Goal: Task Accomplishment & Management: Manage account settings

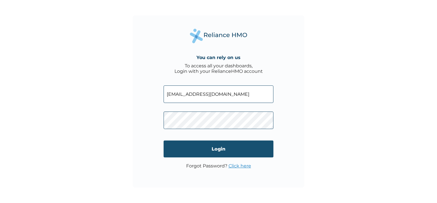
click at [195, 152] on input "Login" at bounding box center [219, 148] width 110 height 17
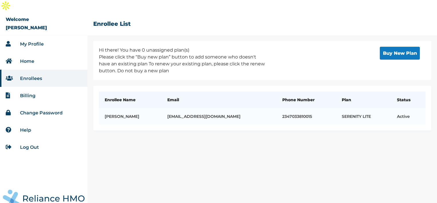
click at [39, 41] on link "My Profile" at bounding box center [32, 43] width 24 height 5
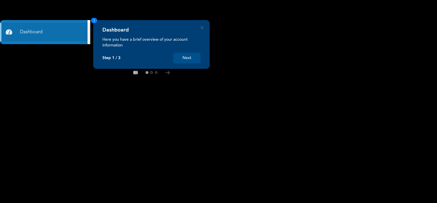
click at [181, 57] on button "Next" at bounding box center [186, 58] width 27 height 11
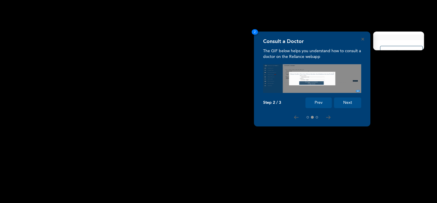
click at [353, 104] on button "Next" at bounding box center [347, 102] width 27 height 11
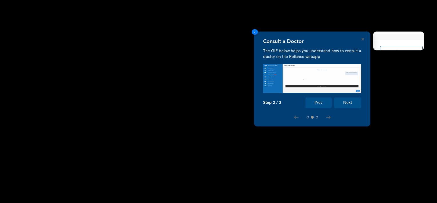
scroll to position [12, 0]
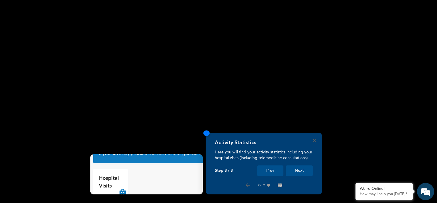
click at [293, 168] on button "Next" at bounding box center [299, 170] width 27 height 11
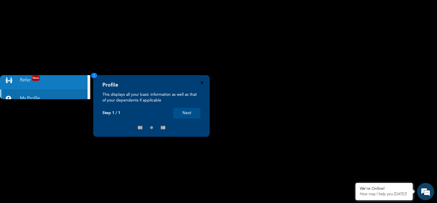
click at [202, 83] on icon "Close" at bounding box center [202, 82] width 3 height 3
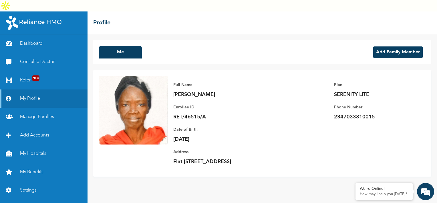
click at [108, 34] on div "Me Add Family Member Full Name Esther Onaiwu Enrollee ID RET/46515/A Plan SEREN…" at bounding box center [263, 124] width 350 height 180
drag, startPoint x: 207, startPoint y: 104, endPoint x: 171, endPoint y: 96, distance: 37.1
click at [171, 96] on div "Full Name Esther Onaiwu Enrollee ID RET/46515/A Plan SERENITY LITE Phone Number…" at bounding box center [297, 123] width 258 height 95
copy div "Enrollee ID RET/46515/A"
click at [109, 176] on div "Full Name Esther Onaiwu Enrollee ID RET/46515/A Plan SERENITY LITE Phone Number…" at bounding box center [262, 123] width 338 height 106
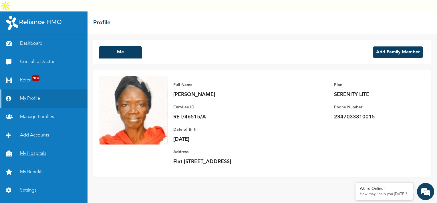
click at [31, 144] on link "My Hospitals" at bounding box center [44, 153] width 88 height 18
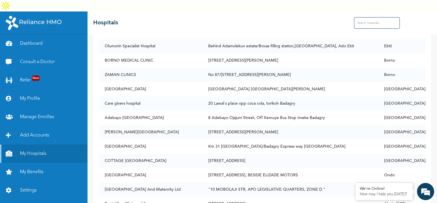
scroll to position [2657, 0]
click at [35, 162] on link "My Benefits" at bounding box center [44, 171] width 88 height 18
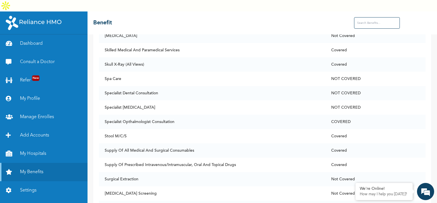
scroll to position [1522, 0]
click at [35, 34] on link "Dashboard" at bounding box center [44, 43] width 88 height 18
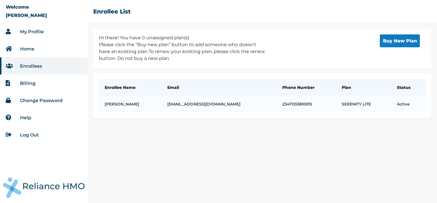
click at [29, 137] on link "Log Out" at bounding box center [29, 134] width 19 height 5
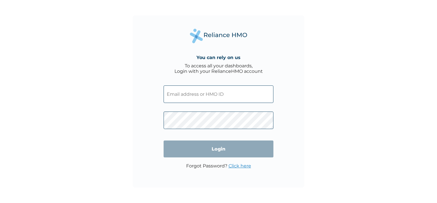
type input "[EMAIL_ADDRESS][DOMAIN_NAME]"
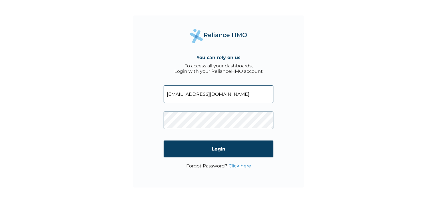
click at [235, 94] on input "[EMAIL_ADDRESS][DOMAIN_NAME]" at bounding box center [219, 93] width 110 height 17
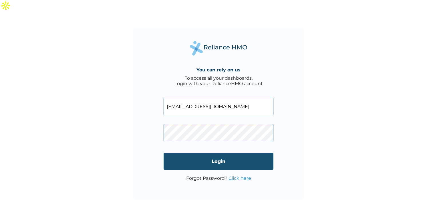
click at [242, 152] on input "Login" at bounding box center [219, 160] width 110 height 17
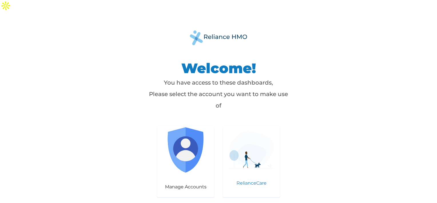
click at [248, 160] on div "RelianceCare" at bounding box center [251, 161] width 57 height 72
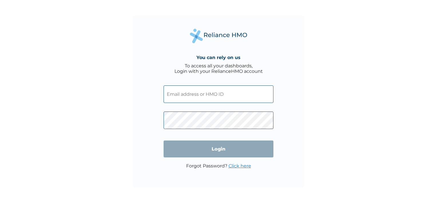
type input "estheronaiwu2015@gmail.com"
click at [198, 146] on input "Login" at bounding box center [219, 148] width 110 height 17
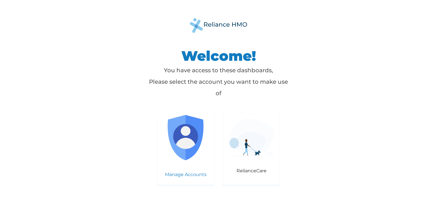
click at [185, 147] on img at bounding box center [185, 137] width 45 height 45
